Goal: Information Seeking & Learning: Learn about a topic

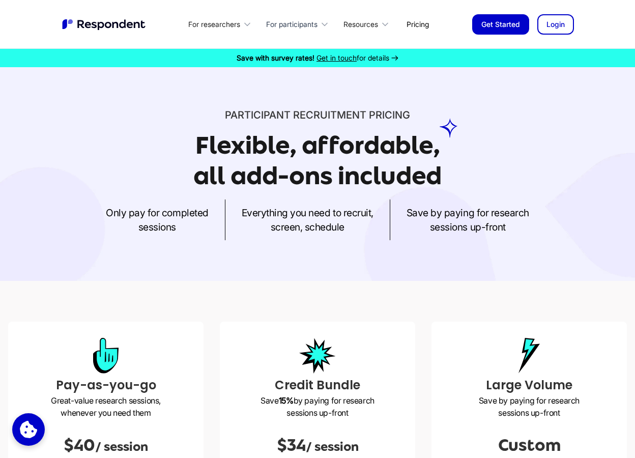
click at [304, 24] on div "For participants" at bounding box center [291, 24] width 51 height 10
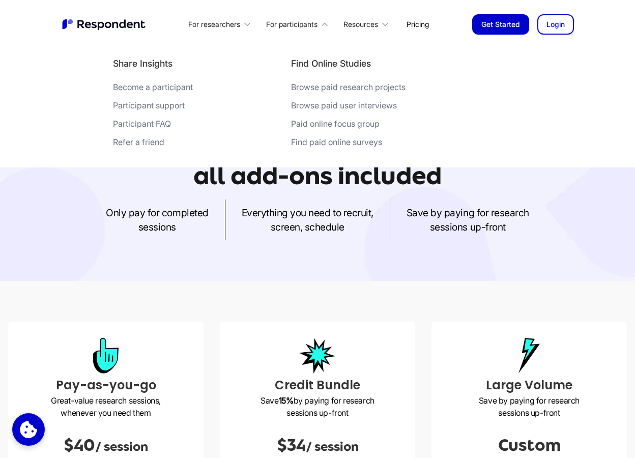
click at [161, 88] on div "Become a participant" at bounding box center [153, 87] width 80 height 10
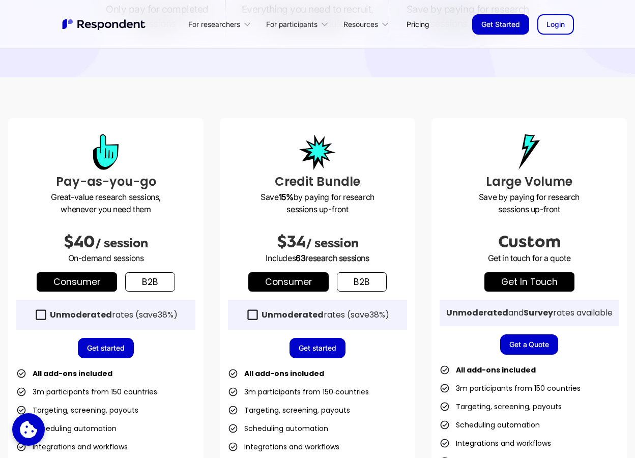
scroll to position [289, 0]
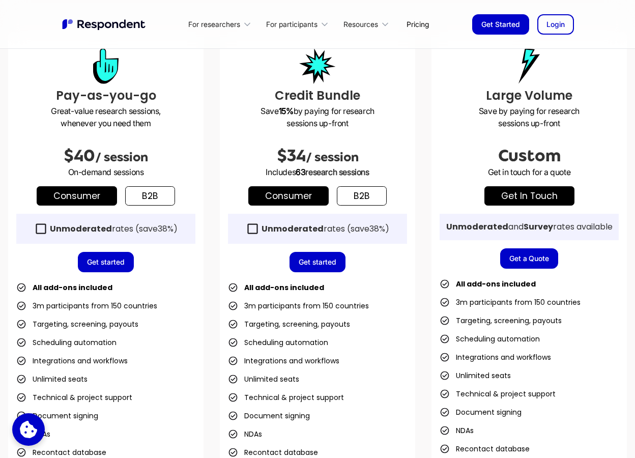
click at [251, 229] on icon at bounding box center [253, 229] width 14 height 14
click at [251, 229] on icon at bounding box center [252, 228] width 10 height 10
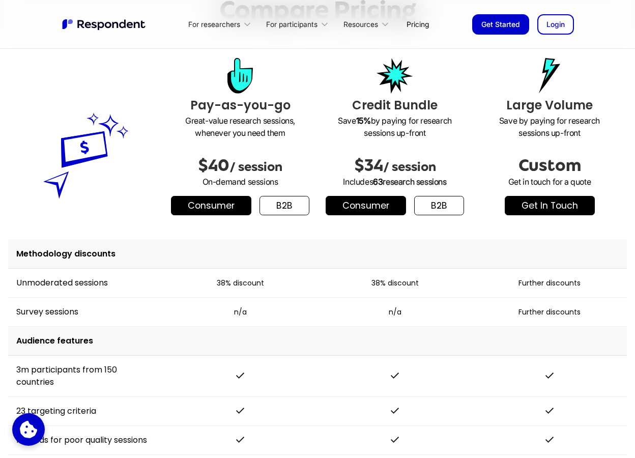
scroll to position [1125, 0]
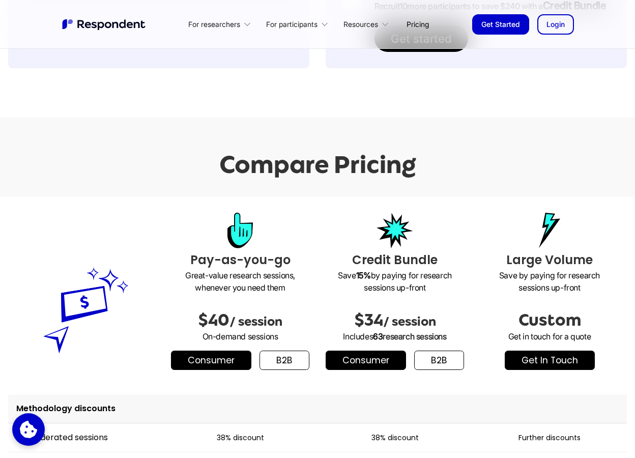
click at [276, 370] on link "b2b" at bounding box center [284, 359] width 50 height 19
click at [213, 370] on link "Consumer" at bounding box center [211, 359] width 80 height 19
click at [269, 370] on link "b2b" at bounding box center [284, 359] width 50 height 19
click at [210, 370] on link "Consumer" at bounding box center [211, 359] width 80 height 19
click at [274, 370] on link "b2b" at bounding box center [284, 359] width 50 height 19
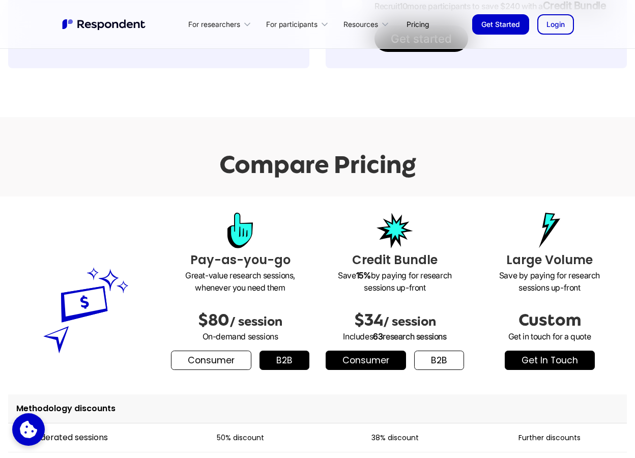
click at [438, 370] on link "b2b" at bounding box center [439, 359] width 50 height 19
click at [215, 370] on link "Consumer" at bounding box center [211, 359] width 80 height 19
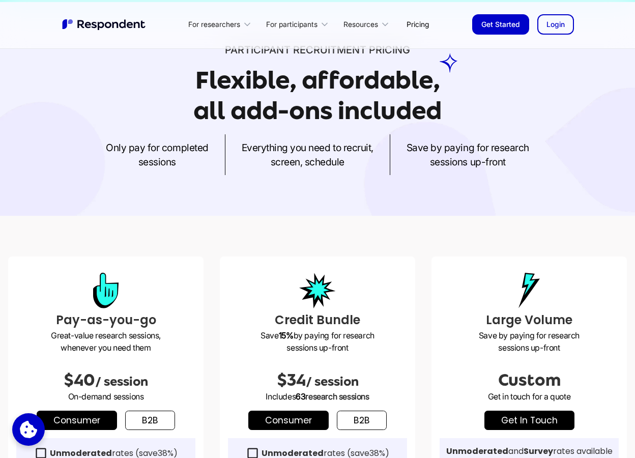
scroll to position [0, 0]
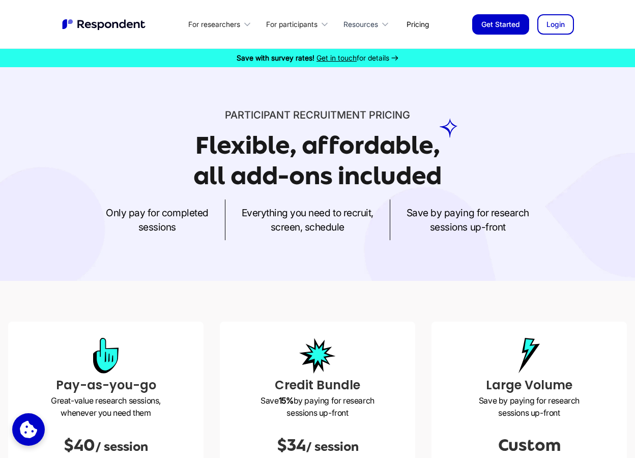
click at [379, 25] on div "Resources" at bounding box center [368, 24] width 61 height 24
